Goal: Information Seeking & Learning: Learn about a topic

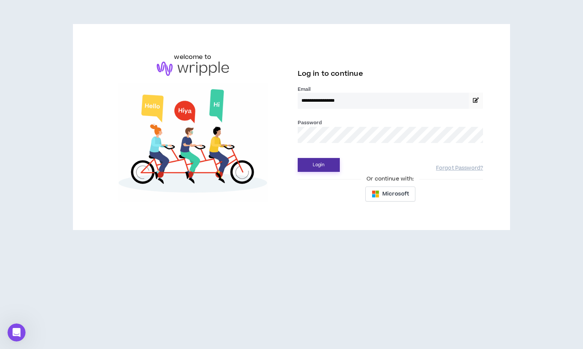
click at [321, 165] on button "Login" at bounding box center [319, 165] width 42 height 14
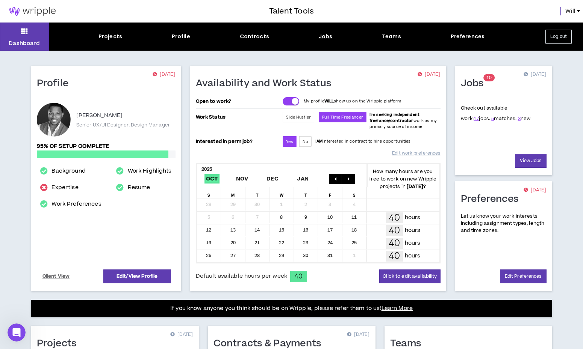
click at [326, 36] on div "Jobs" at bounding box center [326, 37] width 14 height 8
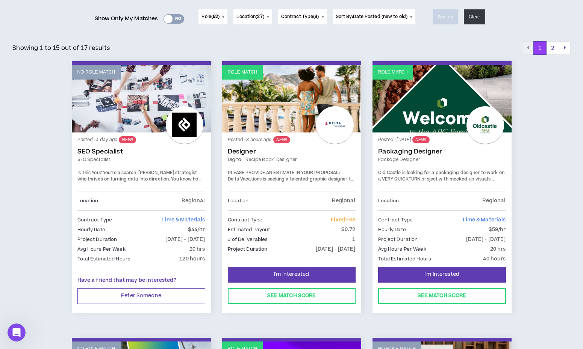
scroll to position [97, 0]
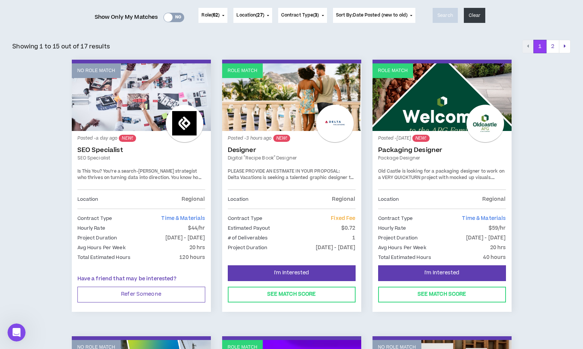
click at [308, 172] on strong "PLEASE PROVIDE AN ESTIMATE IN YOUR PROPOSAL:" at bounding box center [284, 171] width 112 height 6
click at [341, 130] on div at bounding box center [335, 124] width 38 height 38
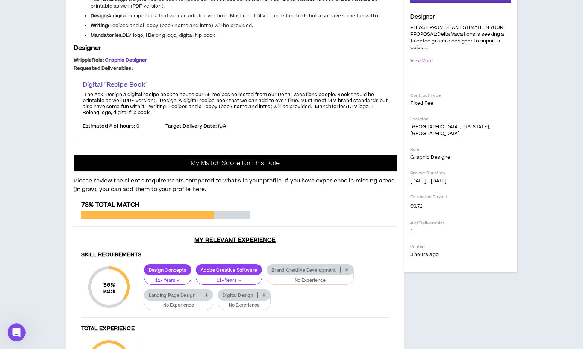
scroll to position [138, 0]
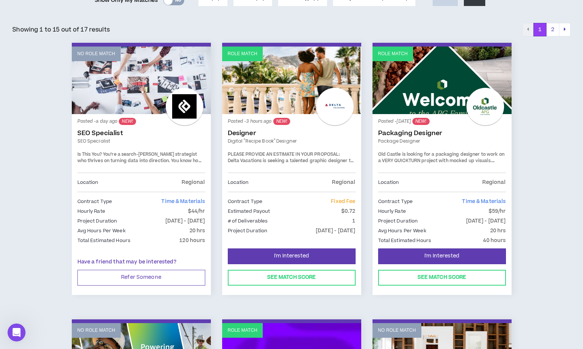
scroll to position [114, 0]
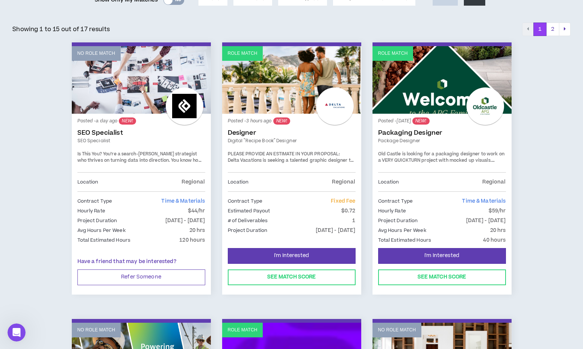
click at [414, 129] on link "Packaging Designer" at bounding box center [442, 133] width 128 height 8
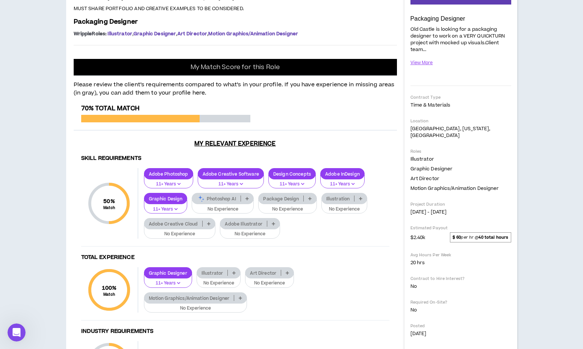
scroll to position [136, 0]
